Goal: Task Accomplishment & Management: Use online tool/utility

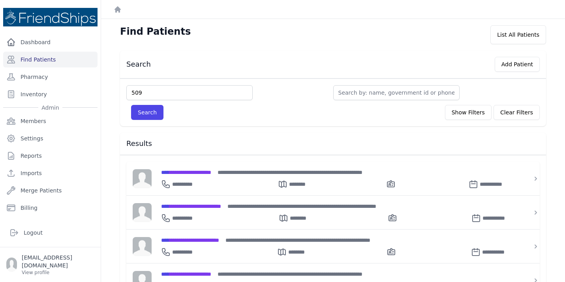
type input "509"
click at [131, 105] on button "Search" at bounding box center [147, 112] width 32 height 15
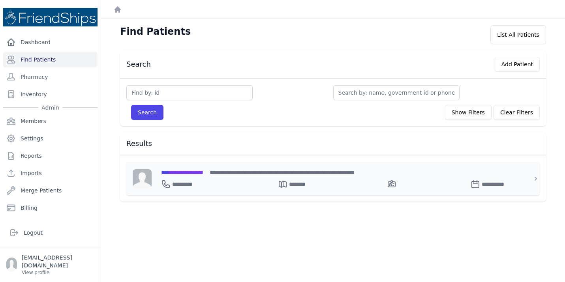
click at [190, 170] on span "**********" at bounding box center [182, 173] width 42 height 6
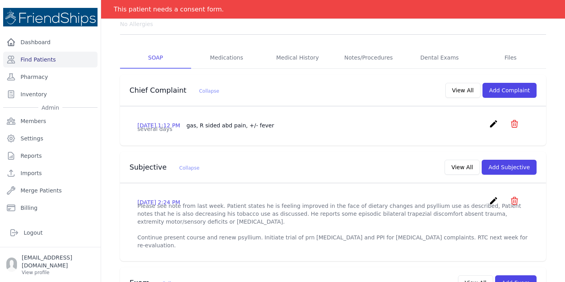
scroll to position [121, 0]
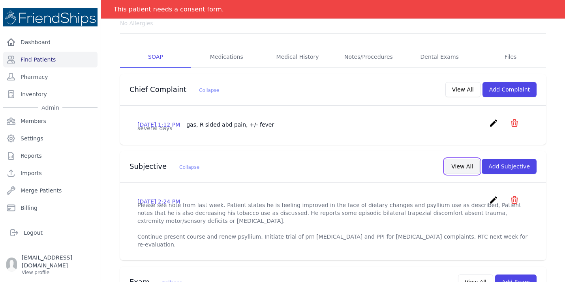
click at [469, 159] on button "View All" at bounding box center [462, 166] width 35 height 15
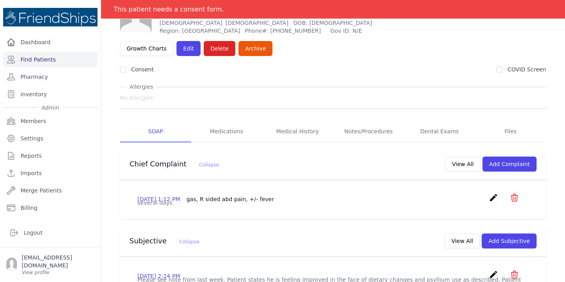
scroll to position [0, 0]
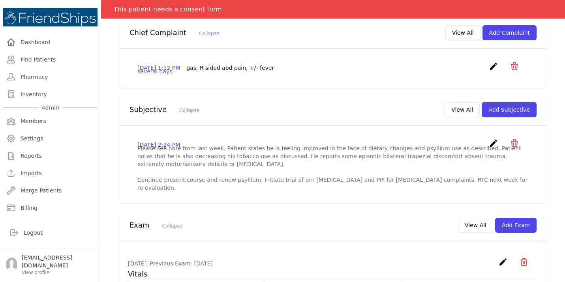
scroll to position [181, 0]
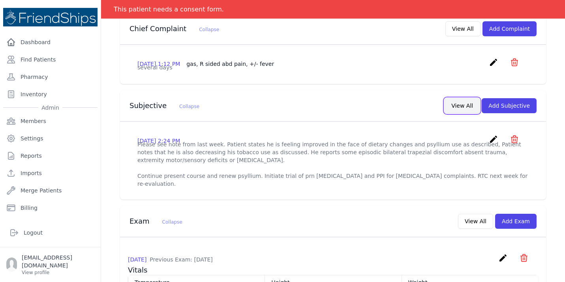
click at [470, 98] on button "View All" at bounding box center [462, 105] width 35 height 15
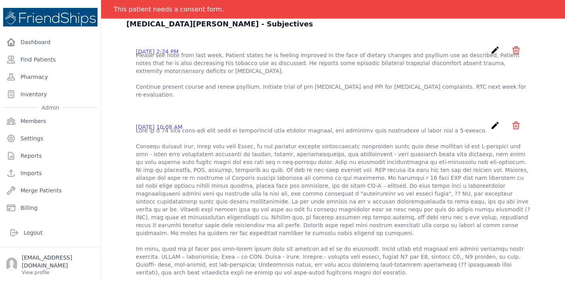
scroll to position [0, 0]
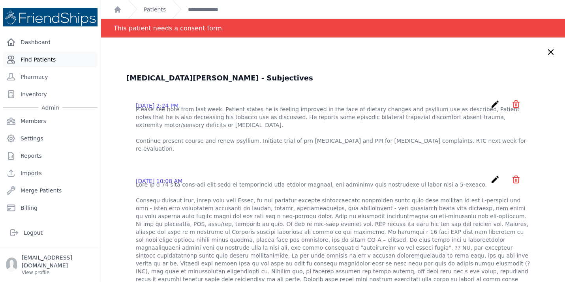
click at [32, 62] on link "Find Patients" at bounding box center [50, 60] width 94 height 16
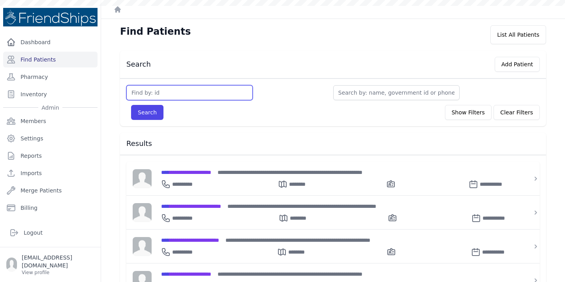
click at [171, 94] on input "text" at bounding box center [189, 92] width 126 height 15
type input "787"
click at [131, 105] on button "Search" at bounding box center [147, 112] width 32 height 15
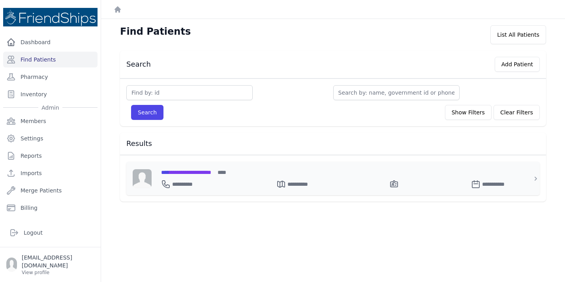
click at [203, 173] on span "**********" at bounding box center [186, 173] width 50 height 6
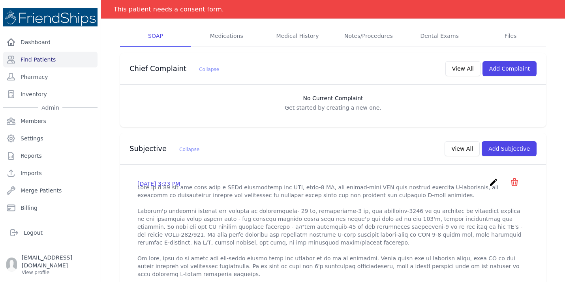
scroll to position [146, 0]
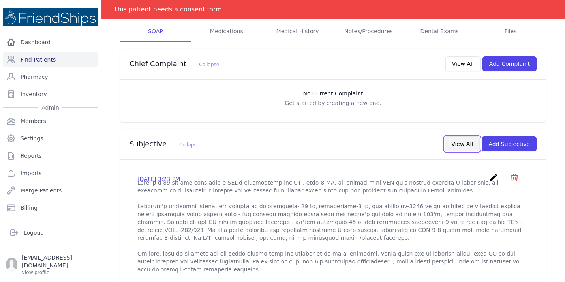
click at [469, 137] on button "View All" at bounding box center [462, 144] width 35 height 15
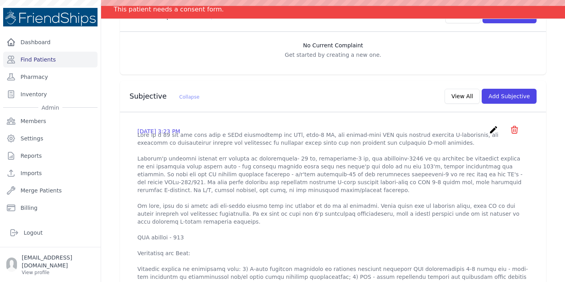
scroll to position [0, 0]
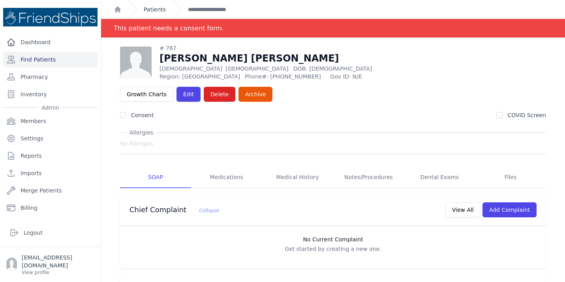
click at [155, 9] on link "Patients" at bounding box center [155, 10] width 22 height 8
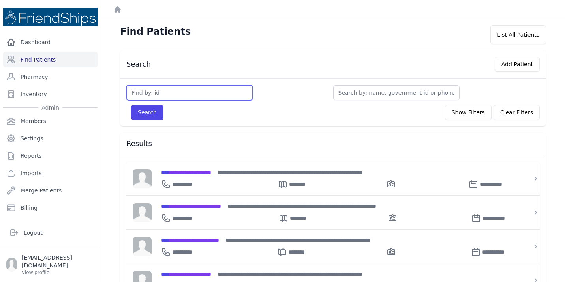
click at [161, 94] on input "text" at bounding box center [189, 92] width 126 height 15
type input "621"
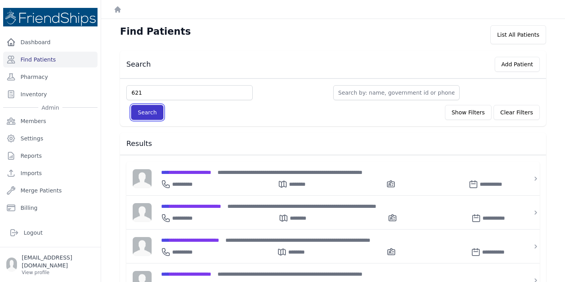
click at [157, 115] on button "Search" at bounding box center [147, 112] width 32 height 15
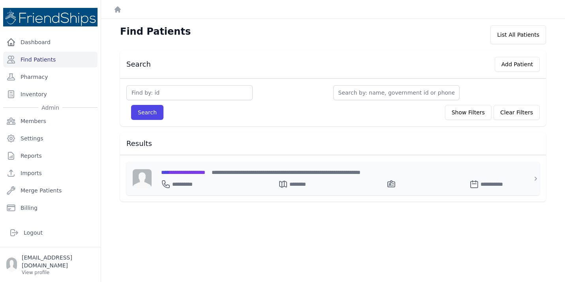
click at [193, 172] on span "**********" at bounding box center [183, 173] width 44 height 6
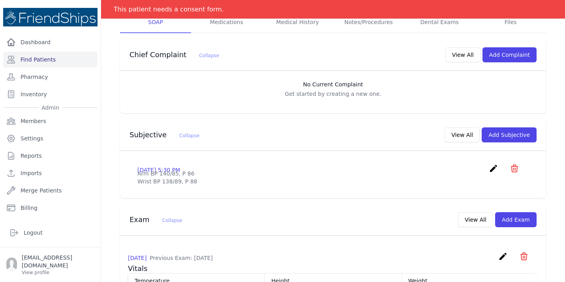
scroll to position [164, 0]
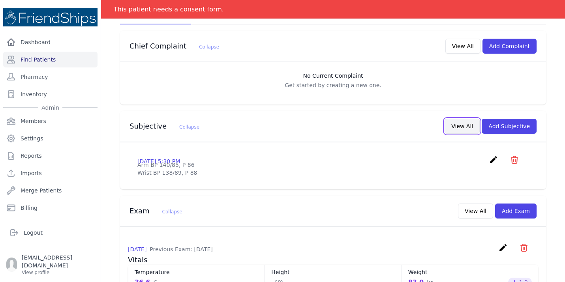
click at [459, 119] on button "View All" at bounding box center [462, 126] width 35 height 15
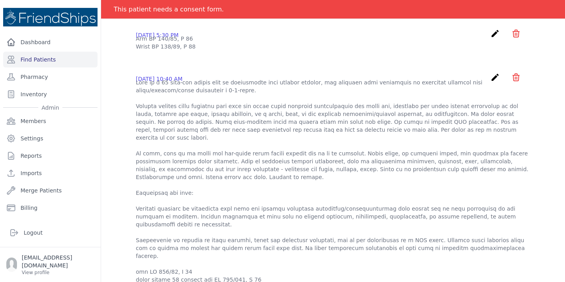
scroll to position [0, 0]
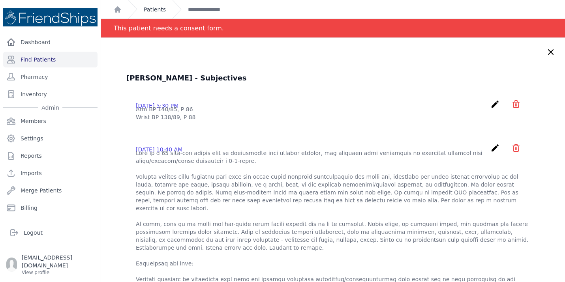
click at [164, 6] on link "Patients" at bounding box center [155, 10] width 22 height 8
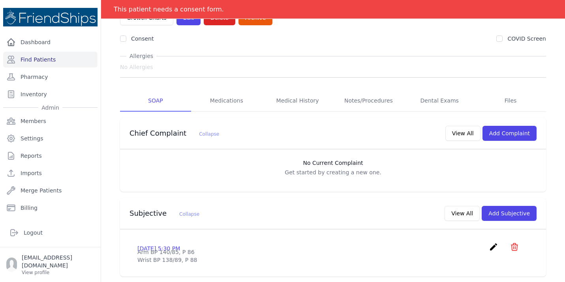
scroll to position [78, 0]
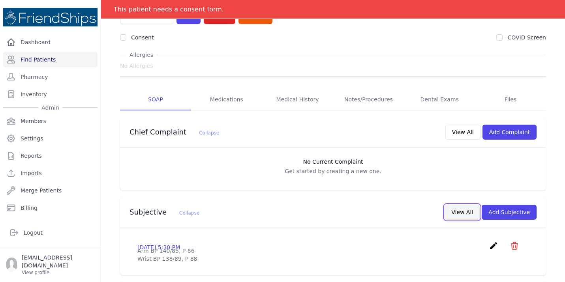
click at [461, 205] on button "View All" at bounding box center [462, 212] width 35 height 15
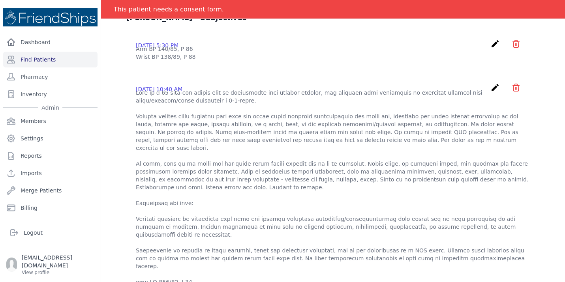
scroll to position [63, 0]
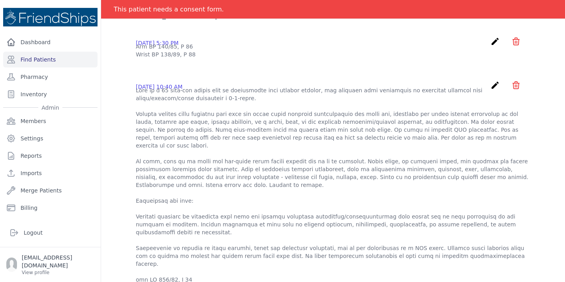
click at [309, 161] on p at bounding box center [333, 205] width 395 height 237
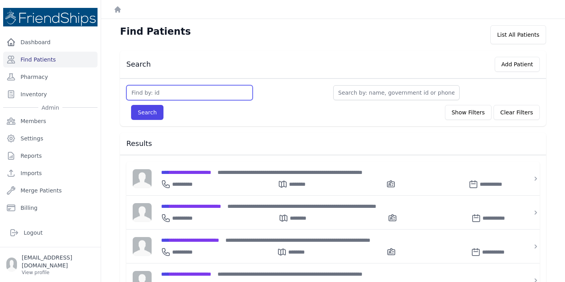
click at [164, 94] on input "text" at bounding box center [189, 92] width 126 height 15
type input "776"
click at [131, 105] on button "Search" at bounding box center [147, 112] width 32 height 15
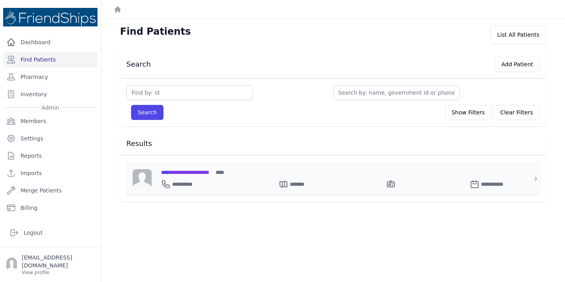
click at [209, 174] on span "**********" at bounding box center [185, 173] width 48 height 6
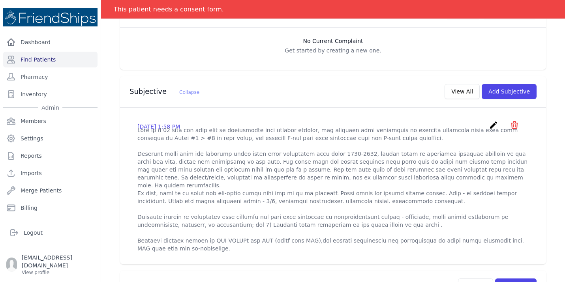
scroll to position [200, 0]
click at [464, 83] on button "View All" at bounding box center [462, 90] width 35 height 15
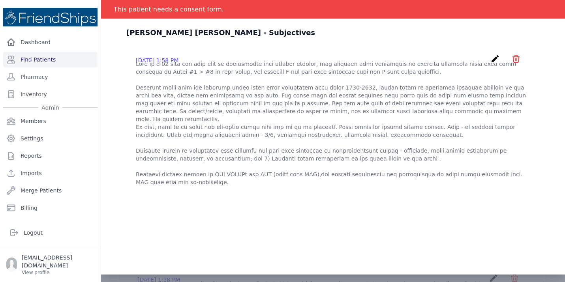
scroll to position [0, 0]
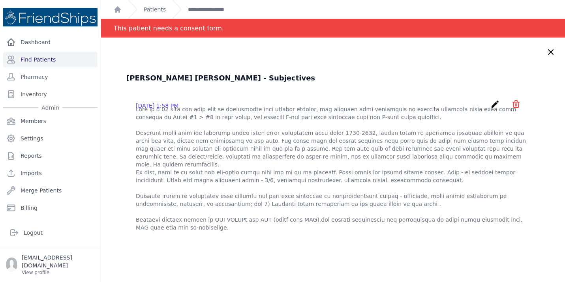
click at [113, 7] on ol "**********" at bounding box center [333, 9] width 464 height 19
click at [116, 9] on icon "Breadcrumb" at bounding box center [118, 9] width 6 height 6
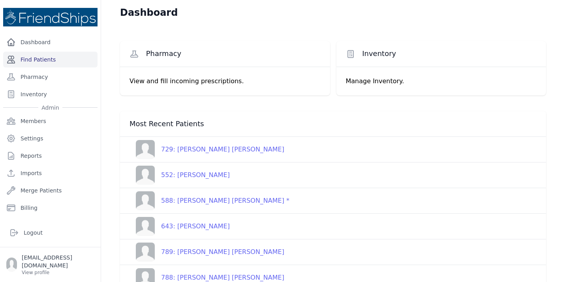
click at [49, 53] on link "Find Patients" at bounding box center [50, 60] width 94 height 16
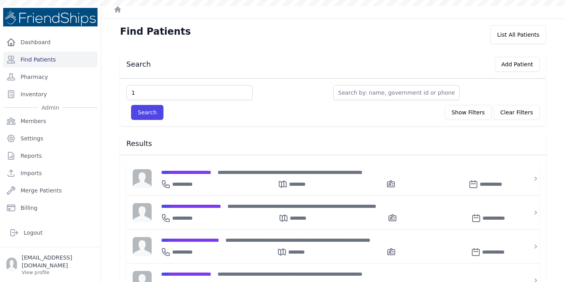
type input "1"
type input "131"
click at [156, 116] on button "Search" at bounding box center [147, 112] width 32 height 15
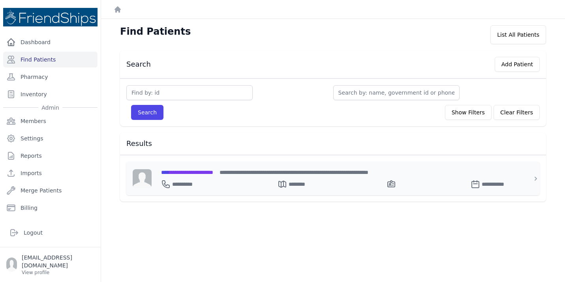
click at [213, 175] on span "**********" at bounding box center [187, 173] width 52 height 6
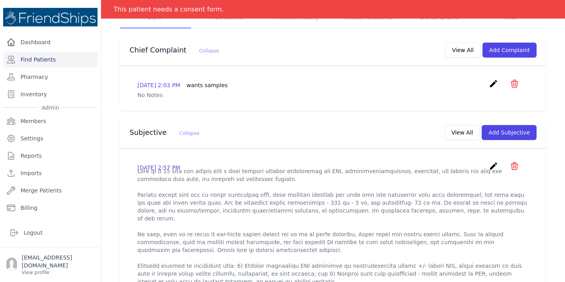
scroll to position [160, 0]
click at [464, 125] on button "View All" at bounding box center [462, 132] width 35 height 15
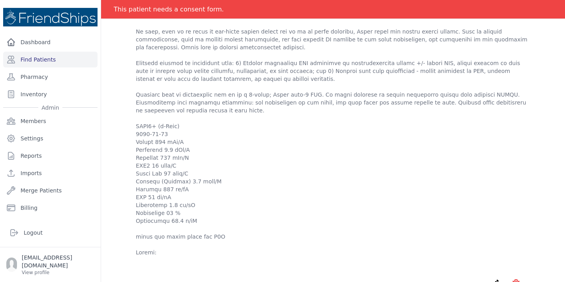
scroll to position [0, 0]
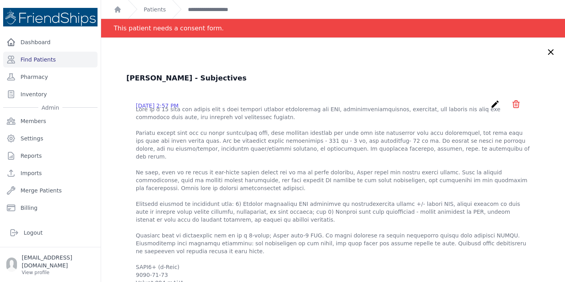
click at [158, 3] on div "Patients" at bounding box center [147, 9] width 38 height 19
click at [158, 8] on link "Patients" at bounding box center [155, 10] width 22 height 8
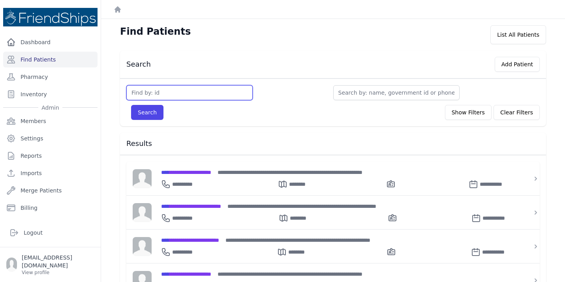
click at [174, 88] on input "text" at bounding box center [189, 92] width 126 height 15
type input "779"
click at [131, 105] on button "Search" at bounding box center [147, 112] width 32 height 15
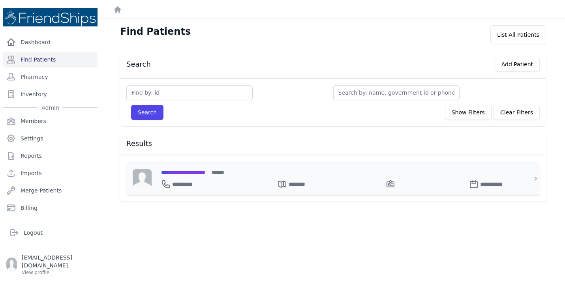
click at [194, 175] on span "**********" at bounding box center [183, 173] width 44 height 6
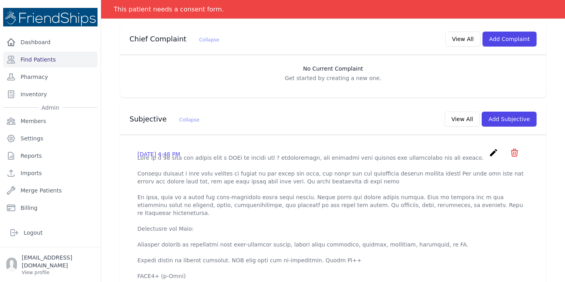
scroll to position [174, 0]
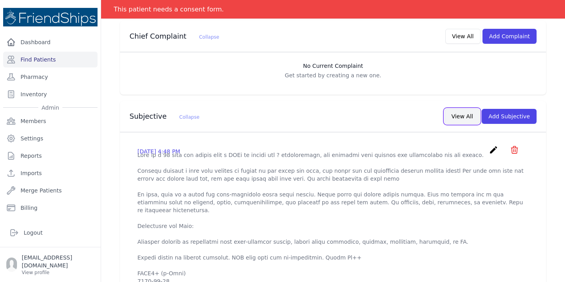
click at [461, 109] on button "View All" at bounding box center [462, 116] width 35 height 15
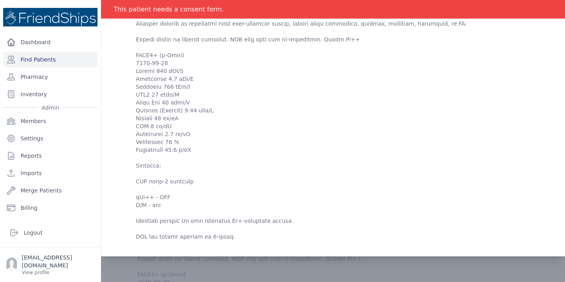
scroll to position [184, 0]
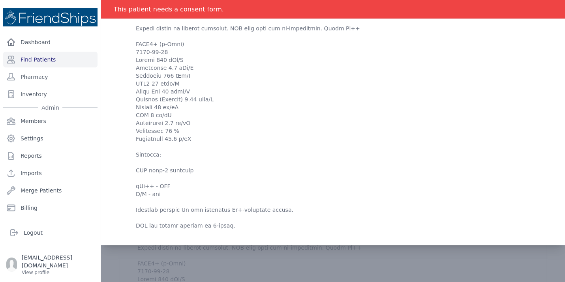
click at [262, 121] on p at bounding box center [333, 76] width 395 height 308
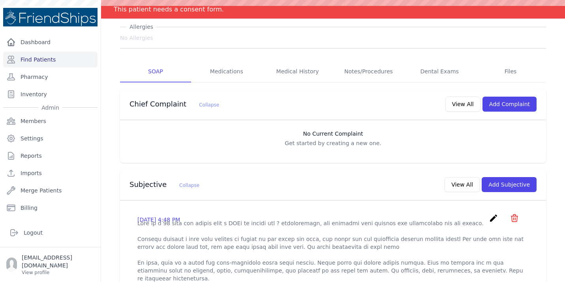
scroll to position [0, 0]
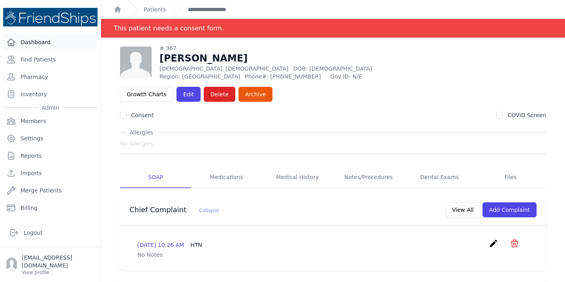
click at [48, 42] on link "Dashboard" at bounding box center [50, 42] width 94 height 16
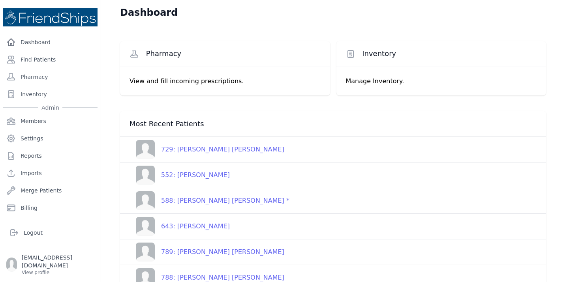
click at [227, 173] on div "552: [PERSON_NAME]" at bounding box center [192, 175] width 75 height 9
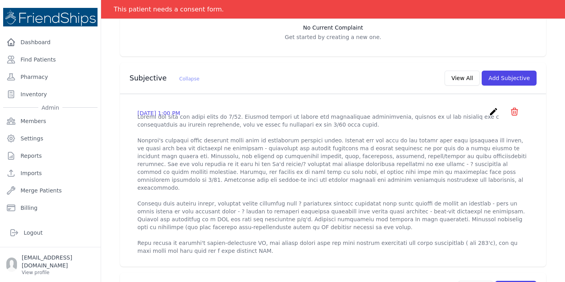
scroll to position [212, 0]
click at [472, 71] on button "View All" at bounding box center [462, 78] width 35 height 15
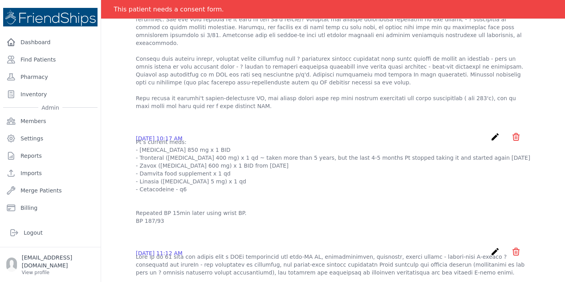
scroll to position [138, 0]
click at [495, 136] on icon "create" at bounding box center [495, 136] width 9 height 9
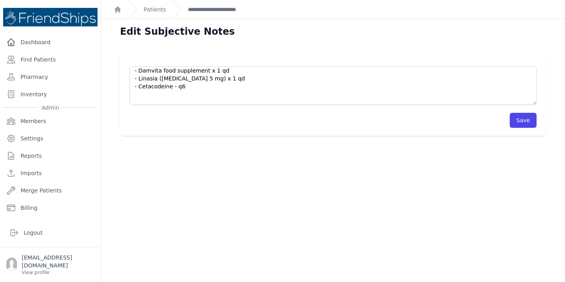
scroll to position [40, 0]
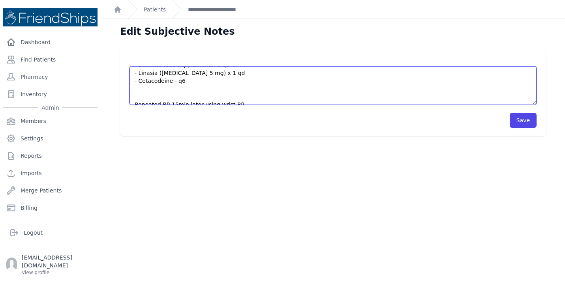
click at [172, 81] on textarea "Pt’s current meds: - [MEDICAL_DATA] 850 mg x 1 BID - Tronteral ([MEDICAL_DATA] …" at bounding box center [333, 85] width 407 height 39
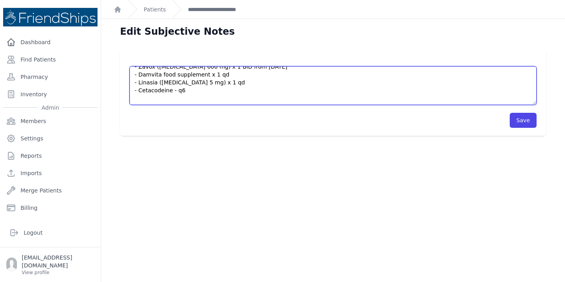
scroll to position [36, 0]
type textarea "Pt’s current meds: - [MEDICAL_DATA] 850 mg x 1 BID - Tronteral ([MEDICAL_DATA] …"
